Goal: Entertainment & Leisure: Browse casually

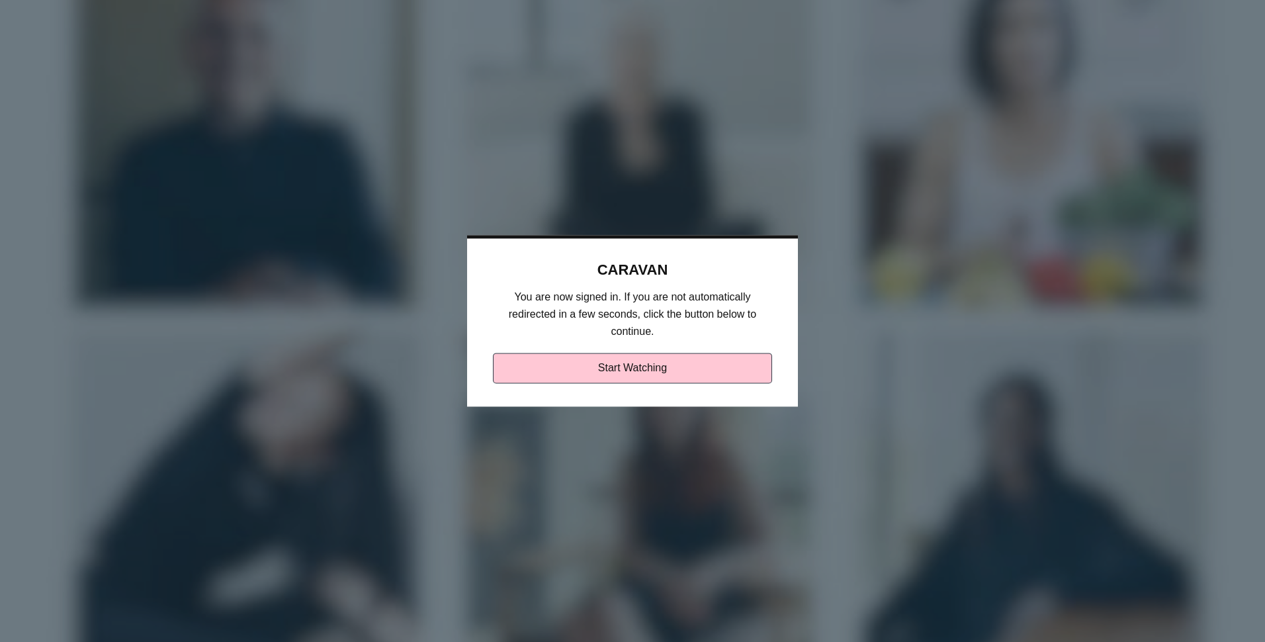
click at [686, 374] on link "Start Watching" at bounding box center [633, 368] width 280 height 30
